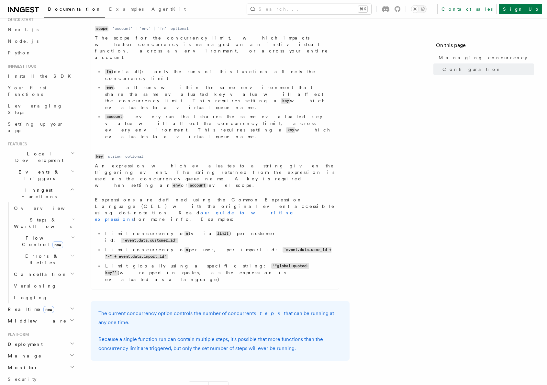
scroll to position [31, 0]
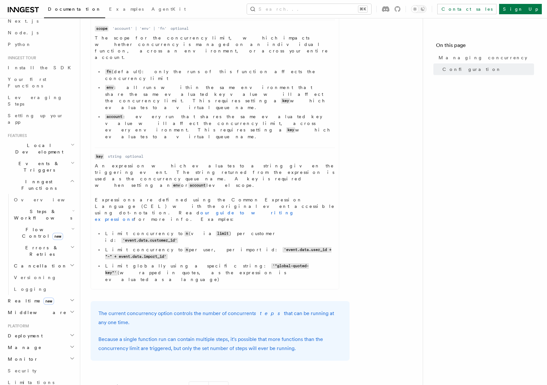
click at [29, 226] on span "Flow Control new" at bounding box center [41, 232] width 60 height 13
click at [39, 281] on span "Throttling" at bounding box center [38, 283] width 37 height 5
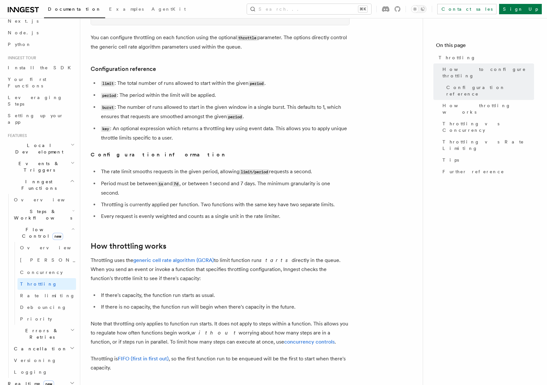
scroll to position [263, 0]
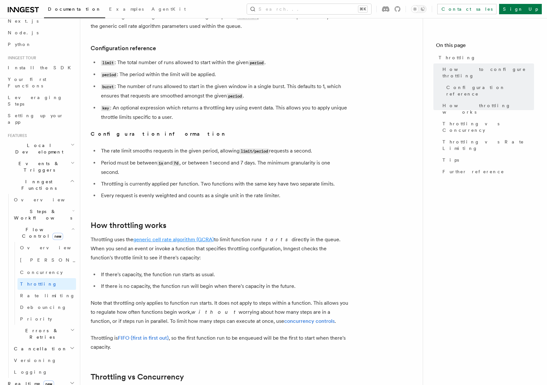
click at [161, 239] on link "generic cell rate algorithm (GCRA)" at bounding box center [173, 239] width 81 height 6
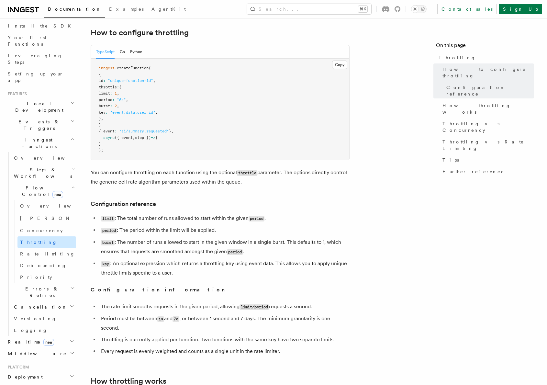
scroll to position [95, 0]
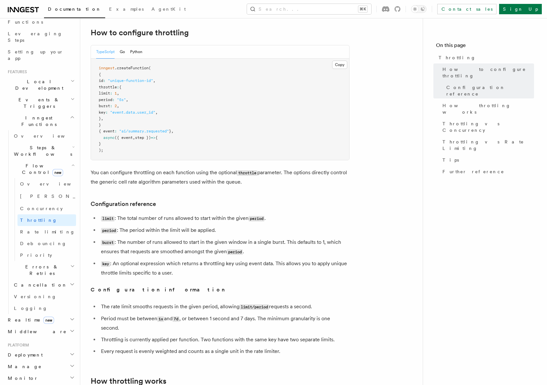
click at [33, 144] on span "Steps & Workflows" at bounding box center [41, 150] width 61 height 13
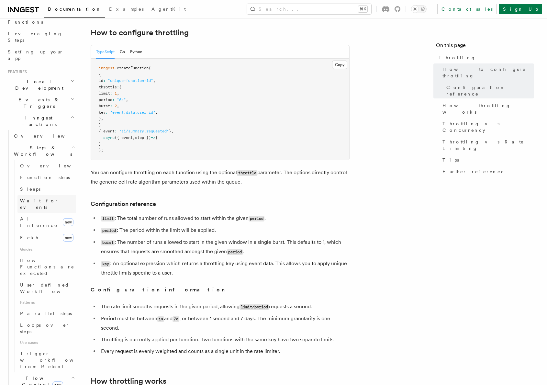
click at [44, 198] on span "Wait for events" at bounding box center [39, 204] width 38 height 12
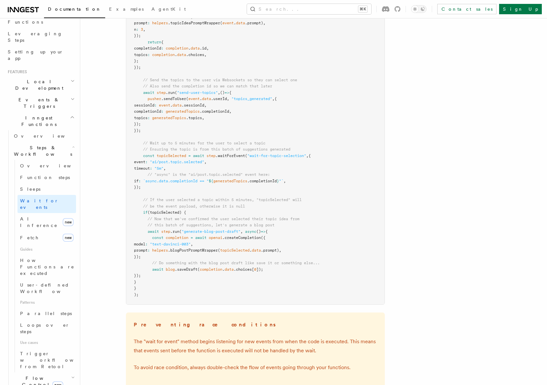
scroll to position [826, 0]
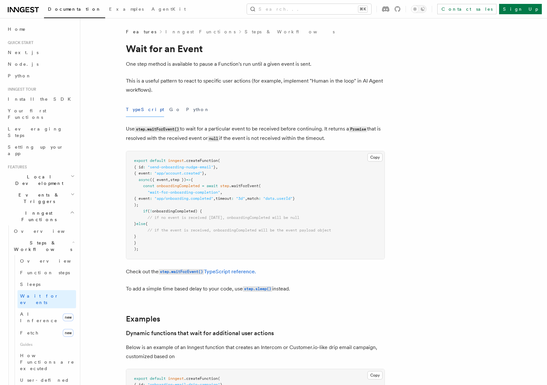
scroll to position [4, 0]
